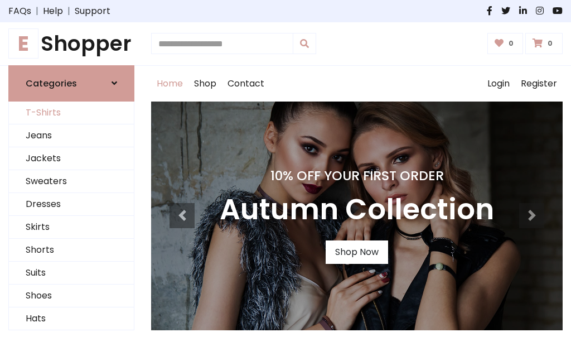
click at [71, 113] on link "T-Shirts" at bounding box center [71, 112] width 125 height 23
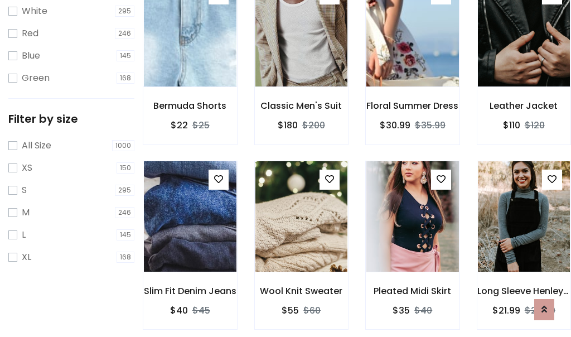
scroll to position [20, 0]
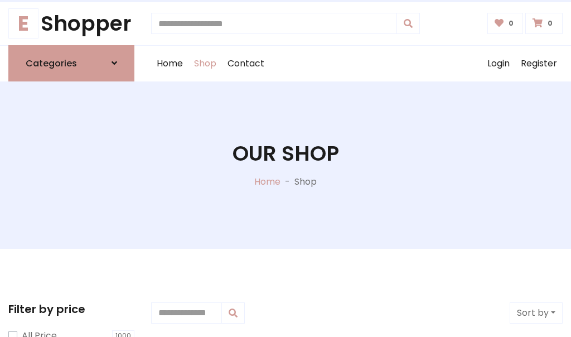
click at [285, 164] on h1 "Our Shop" at bounding box center [285, 153] width 106 height 25
click at [357, 63] on div "Home Shop Contact Log out Login Register" at bounding box center [356, 64] width 411 height 36
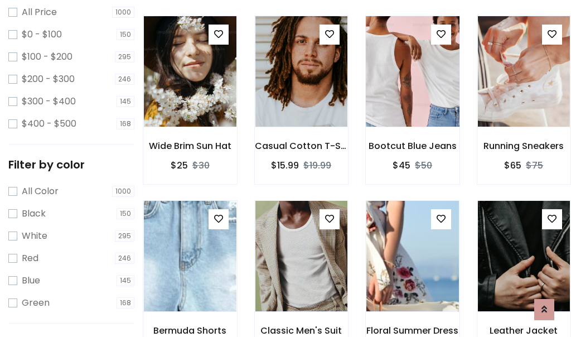
click at [412, 91] on img at bounding box center [412, 71] width 111 height 267
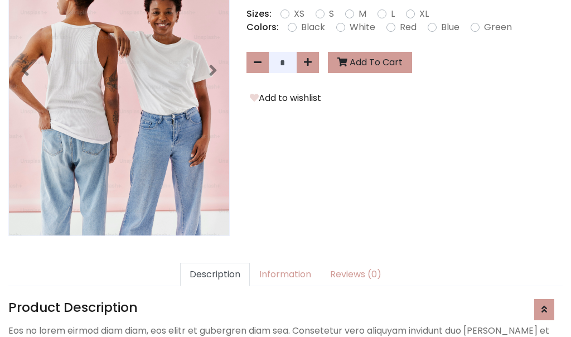
scroll to position [272, 0]
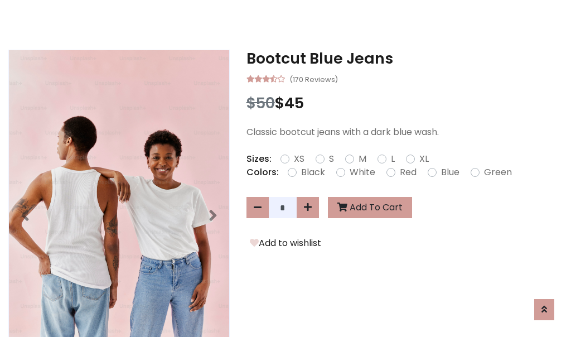
click at [404, 58] on h3 "Bootcut Blue Jeans" at bounding box center [404, 59] width 316 height 18
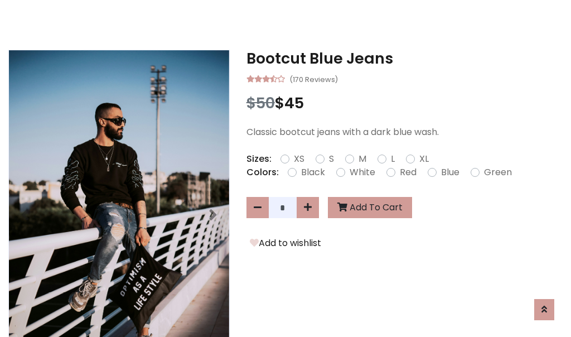
click at [404, 58] on h3 "Bootcut Blue Jeans" at bounding box center [404, 59] width 316 height 18
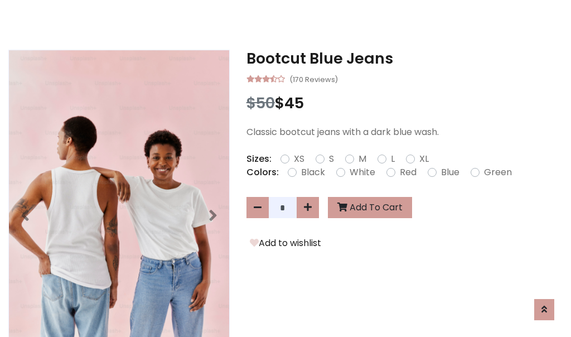
click at [404, 58] on h3 "Bootcut Blue Jeans" at bounding box center [404, 59] width 316 height 18
